Goal: Information Seeking & Learning: Learn about a topic

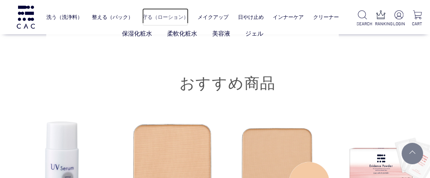
click at [166, 16] on link "守る（ローション）" at bounding box center [165, 17] width 46 height 18
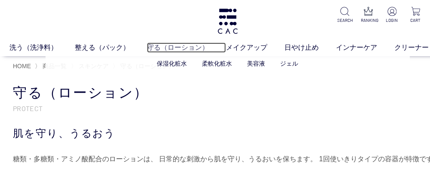
click at [165, 46] on link "守る（ローション）" at bounding box center [186, 48] width 79 height 10
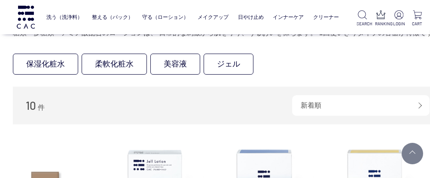
scroll to position [97, 0]
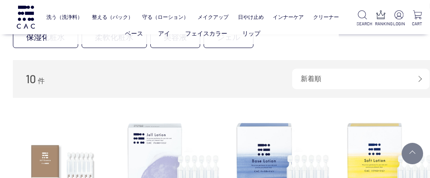
click at [233, 43] on ul "ベース アイ フェイスカラー リップ" at bounding box center [192, 33] width 293 height 21
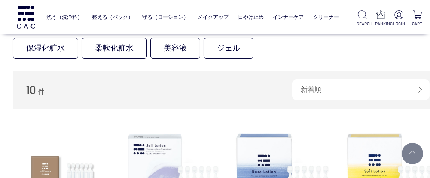
scroll to position [79, 0]
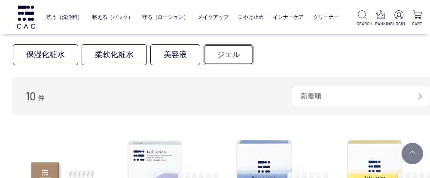
click at [235, 57] on link "ジェル" at bounding box center [229, 54] width 50 height 21
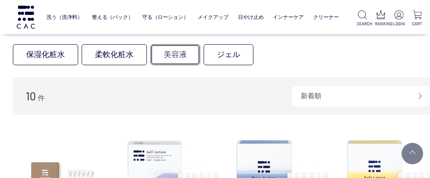
click at [171, 55] on link "美容液" at bounding box center [175, 54] width 50 height 21
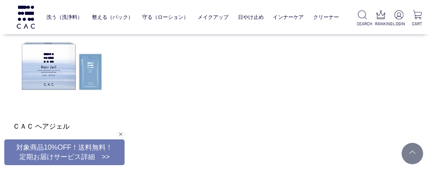
scroll to position [103, 0]
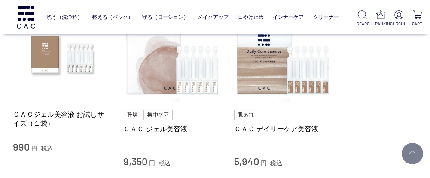
scroll to position [113, 0]
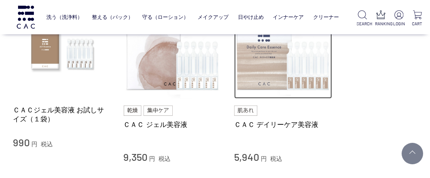
click at [300, 68] on img at bounding box center [283, 50] width 98 height 98
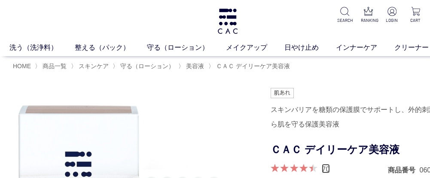
click at [327, 168] on link "70" at bounding box center [326, 168] width 8 height 9
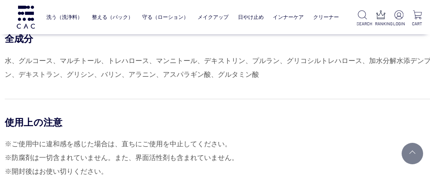
scroll to position [3849, 0]
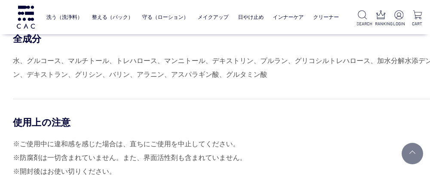
click at [364, 46] on div "全成分 水、グルコース、マルチトール、トレハロース、マンニトール、デキストリン、プルラン、グリコシルトレハロース、加水分解水添デンプン、デキストラン、グリシン…" at bounding box center [228, 57] width 430 height 49
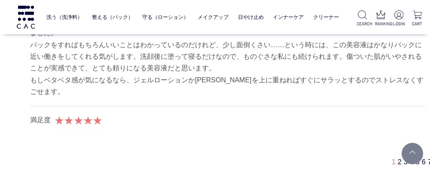
scroll to position [5419, 0]
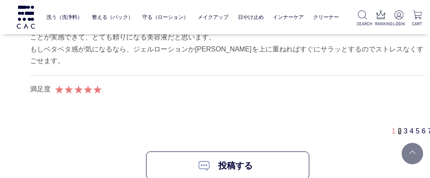
click at [399, 128] on link "2" at bounding box center [400, 131] width 4 height 7
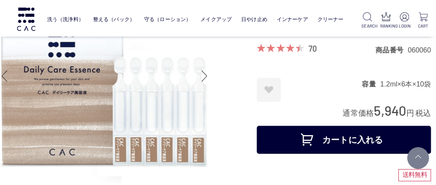
scroll to position [0, 17]
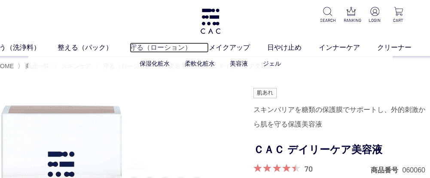
click at [154, 46] on link "守る（ローション）" at bounding box center [169, 48] width 79 height 10
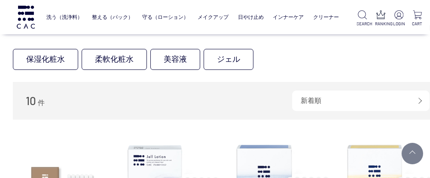
scroll to position [77, 0]
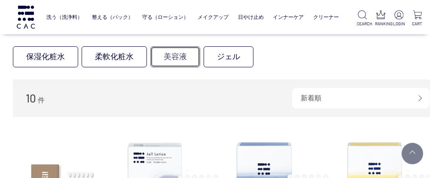
click at [165, 59] on link "美容液" at bounding box center [175, 56] width 50 height 21
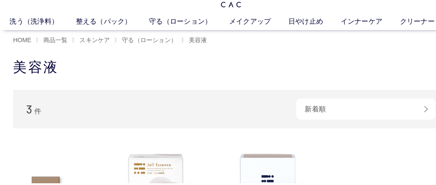
scroll to position [6, 0]
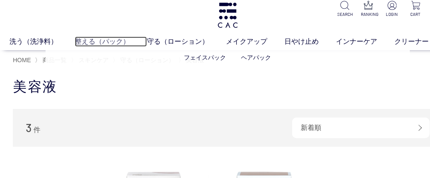
click at [95, 42] on link "整える（パック）" at bounding box center [111, 42] width 72 height 10
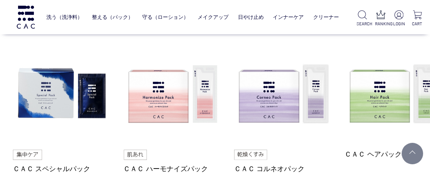
scroll to position [363, 0]
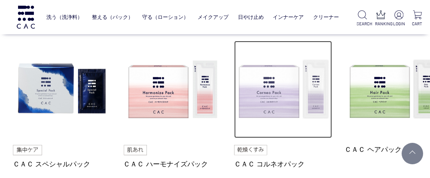
click at [270, 101] on img at bounding box center [283, 90] width 98 height 98
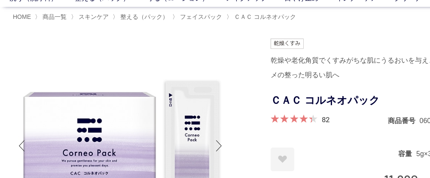
scroll to position [30, 0]
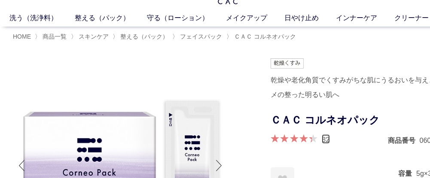
click at [329, 140] on link "82" at bounding box center [326, 138] width 8 height 9
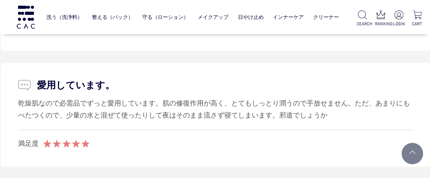
scroll to position [4308, 12]
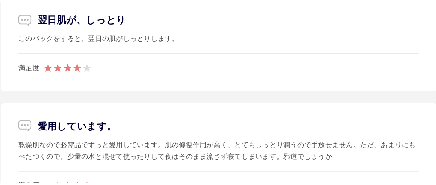
scroll to position [30, 0]
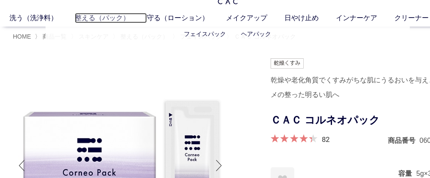
click at [115, 18] on link "整える（パック）" at bounding box center [111, 18] width 72 height 10
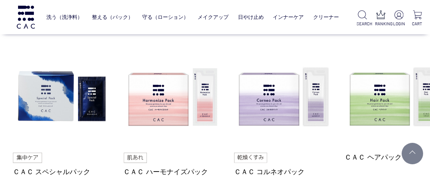
scroll to position [360, 0]
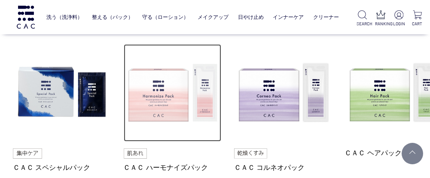
click at [165, 98] on img at bounding box center [173, 93] width 98 height 98
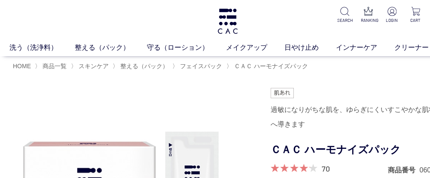
scroll to position [70, 0]
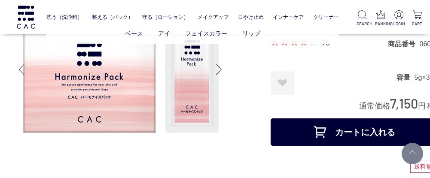
click at [328, 43] on ul "ベース アイ フェイスカラー リップ" at bounding box center [192, 33] width 293 height 21
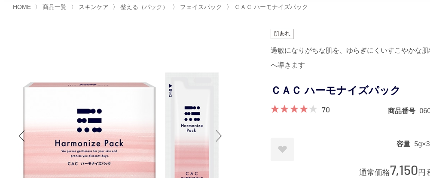
scroll to position [52, 0]
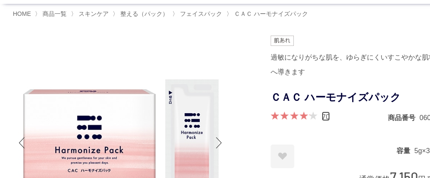
click at [326, 115] on link "70" at bounding box center [326, 116] width 8 height 9
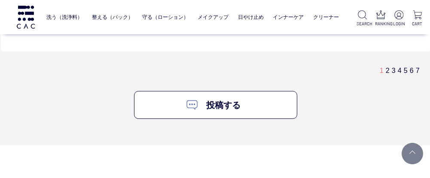
scroll to position [5214, 12]
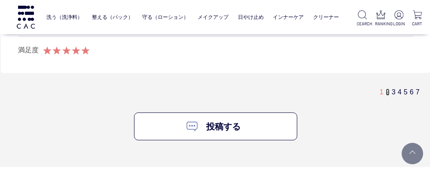
click at [387, 88] on link "2" at bounding box center [388, 91] width 4 height 7
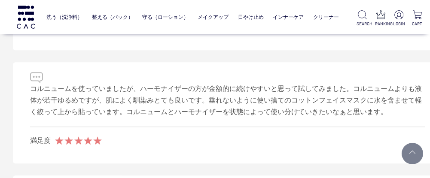
scroll to position [4384, 0]
